Goal: Task Accomplishment & Management: Manage account settings

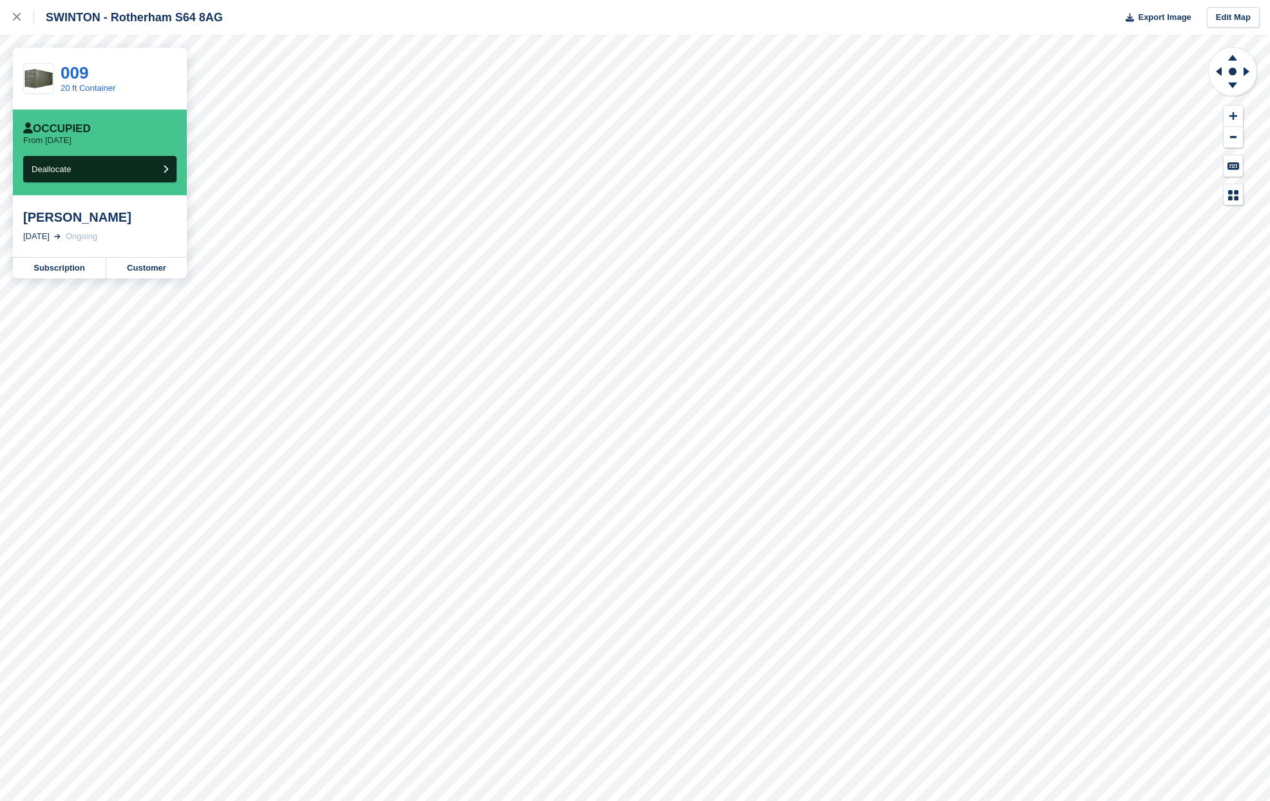
click at [150, 140] on div "From today" at bounding box center [99, 140] width 153 height 10
click at [168, 175] on button "Deallocate" at bounding box center [99, 169] width 153 height 26
click at [79, 269] on link "Subscription" at bounding box center [59, 268] width 93 height 21
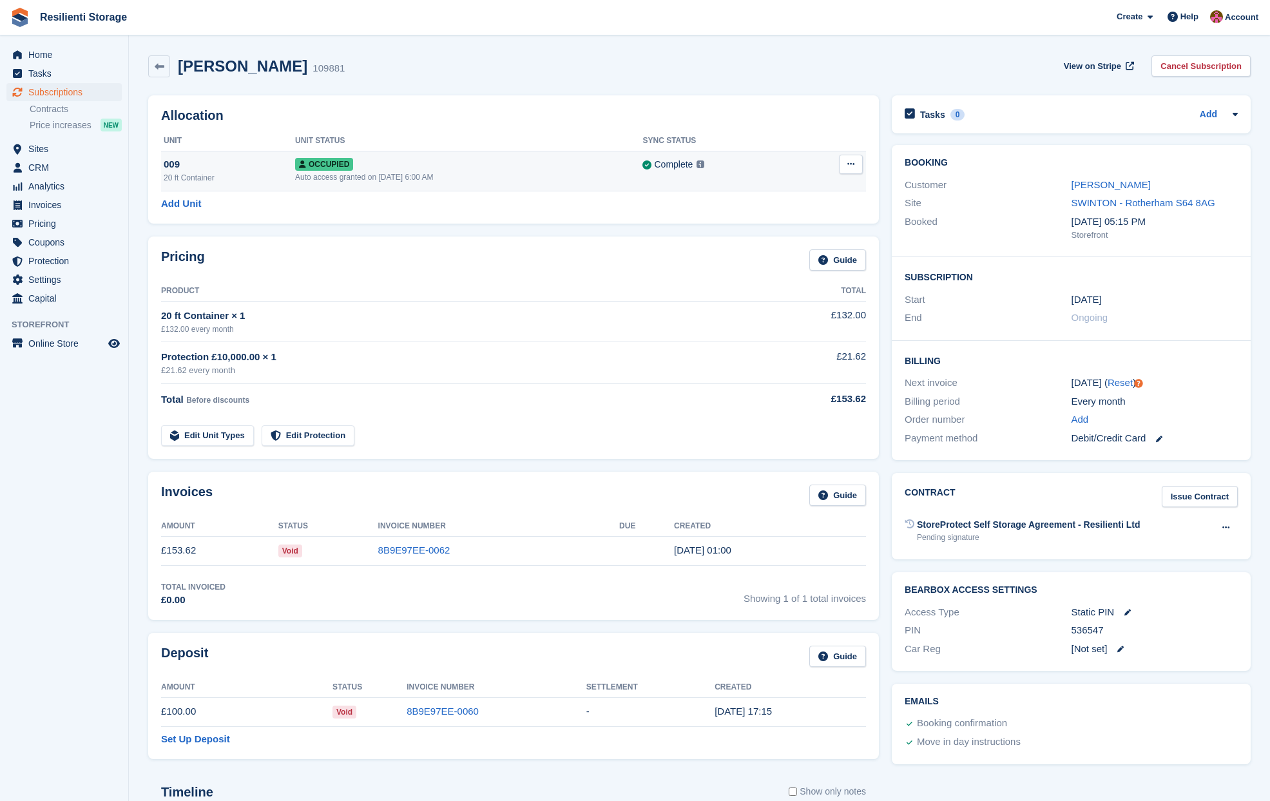
click at [343, 162] on span "Occupied" at bounding box center [324, 164] width 58 height 13
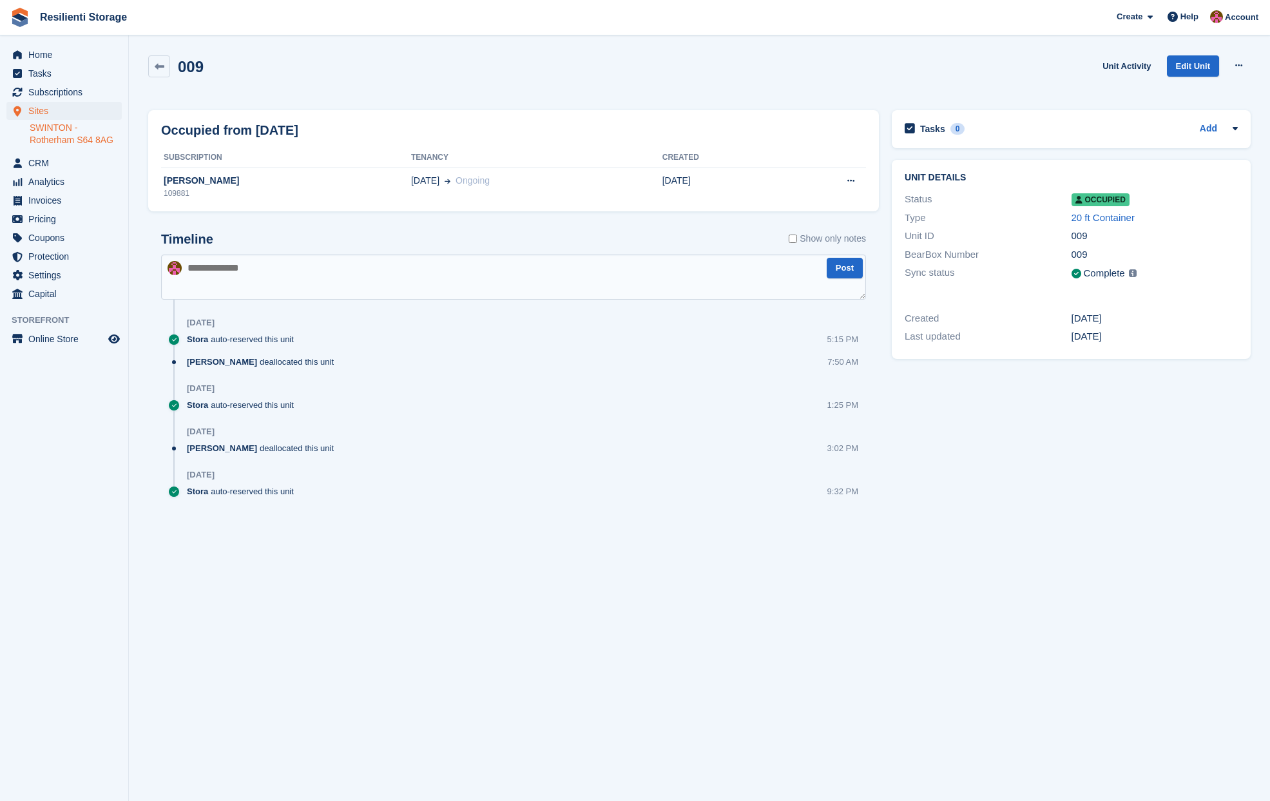
click at [1116, 200] on span "Occupied" at bounding box center [1101, 199] width 58 height 13
click at [849, 185] on icon at bounding box center [850, 181] width 7 height 8
drag, startPoint x: 835, startPoint y: 203, endPoint x: 707, endPoint y: 70, distance: 184.6
click at [835, 203] on p "Deallocate" at bounding box center [801, 206] width 112 height 17
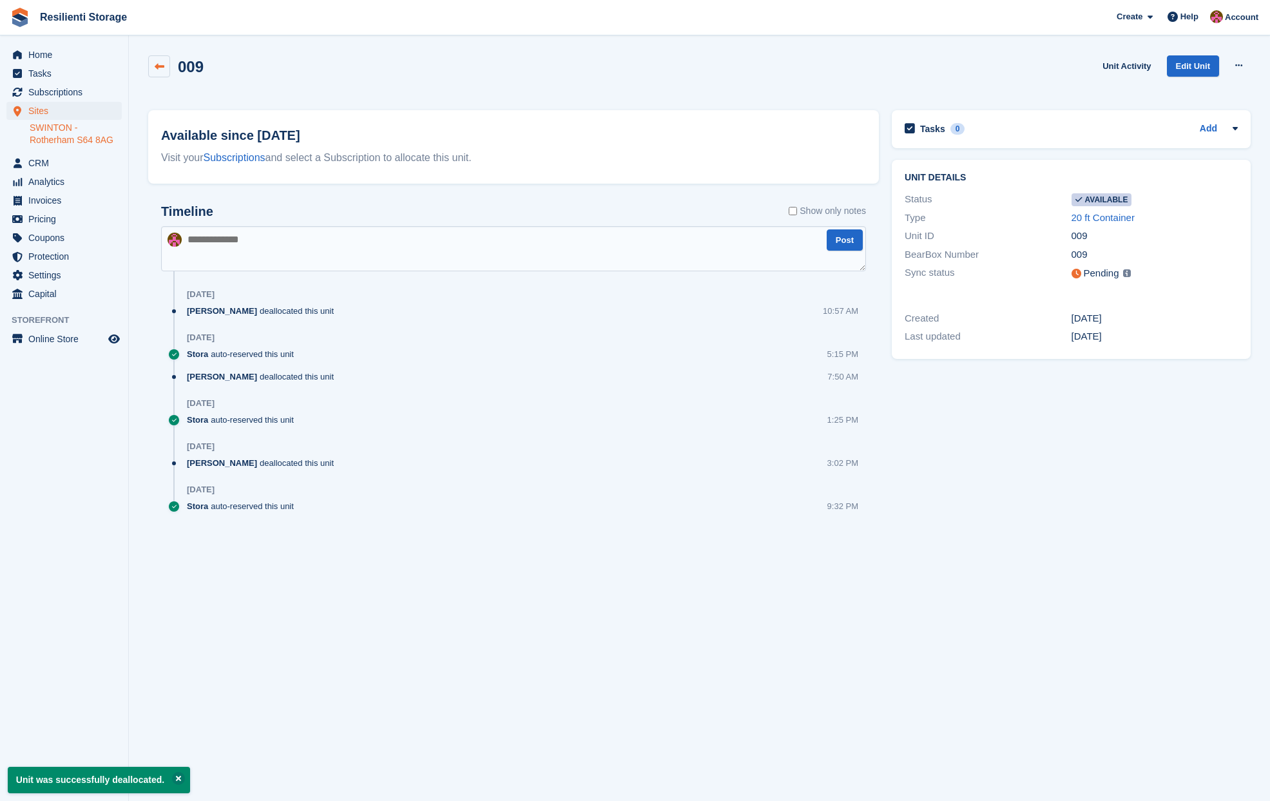
click at [159, 67] on icon at bounding box center [160, 67] width 10 height 10
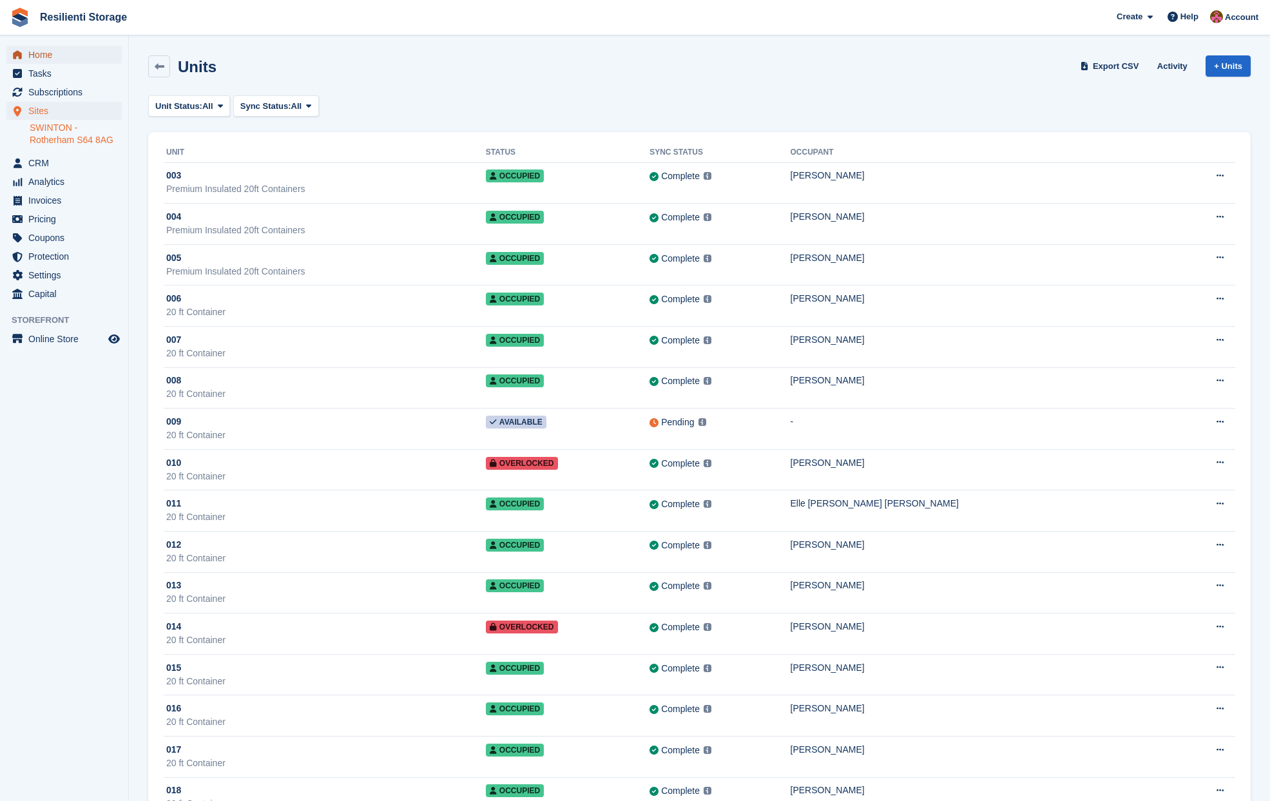
click at [50, 59] on span "Home" at bounding box center [66, 55] width 77 height 18
